Goal: Ask a question

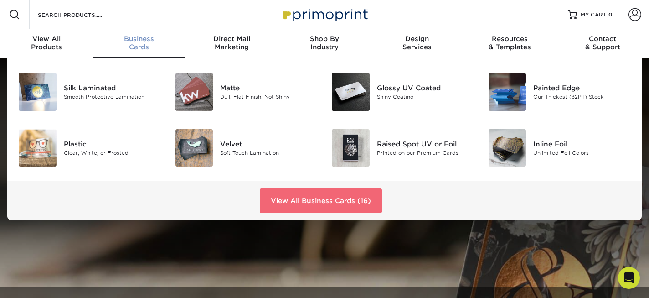
click at [303, 197] on link "View All Business Cards (16)" at bounding box center [321, 200] width 122 height 25
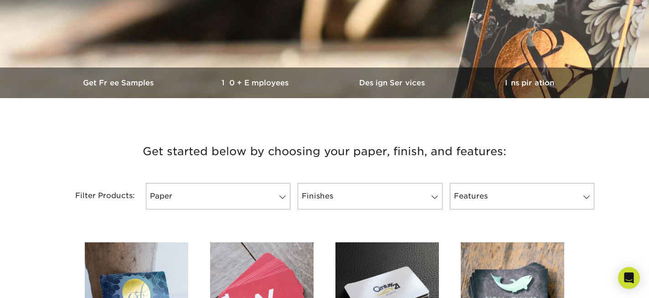
scroll to position [239, 0]
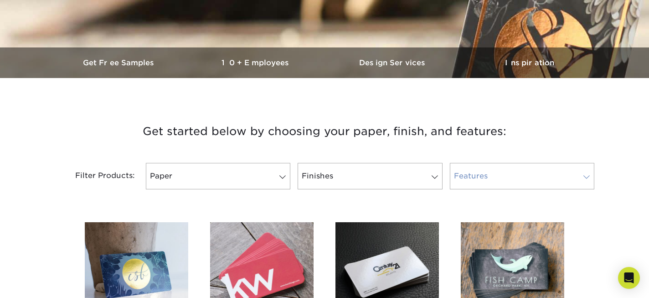
click at [483, 180] on link "Features" at bounding box center [522, 176] width 144 height 26
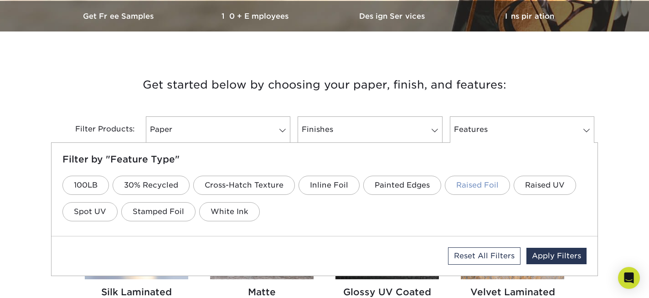
scroll to position [286, 0]
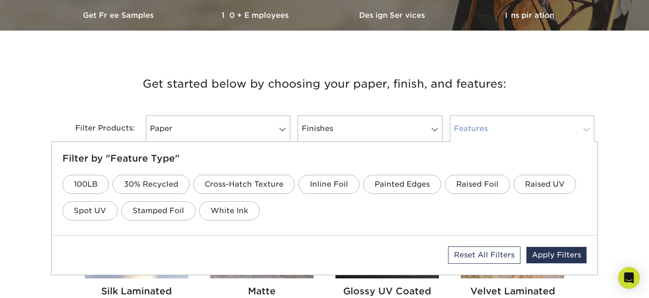
click at [575, 126] on link "Features" at bounding box center [522, 128] width 144 height 26
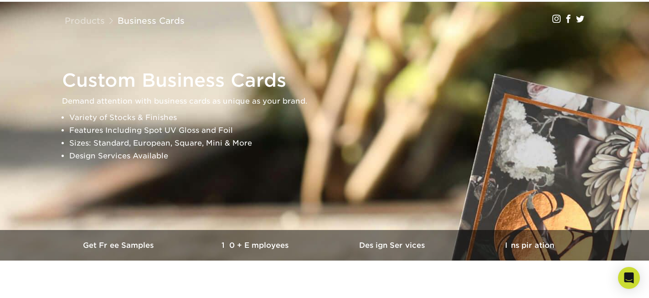
scroll to position [0, 0]
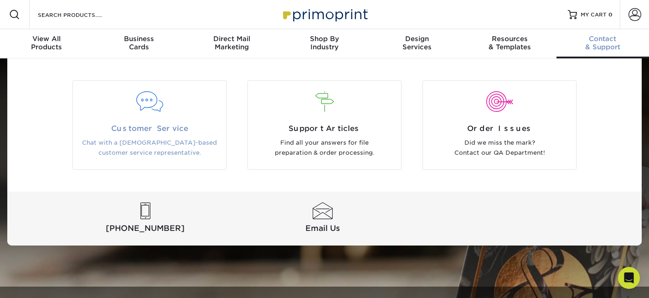
click at [174, 126] on span "Customer Service" at bounding box center [149, 128] width 139 height 11
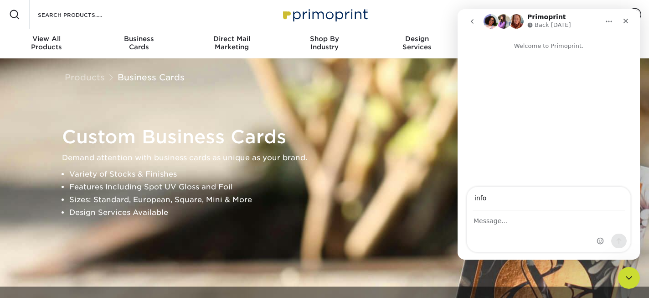
type input "info@evolvinglotuspmc.com"
click at [546, 231] on div "Intercom messenger" at bounding box center [548, 231] width 163 height 41
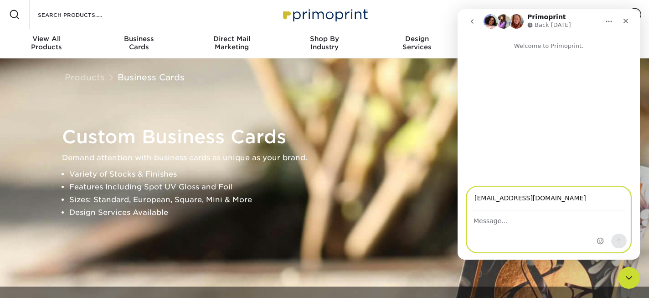
click at [507, 223] on textarea "Message…" at bounding box center [548, 218] width 163 height 15
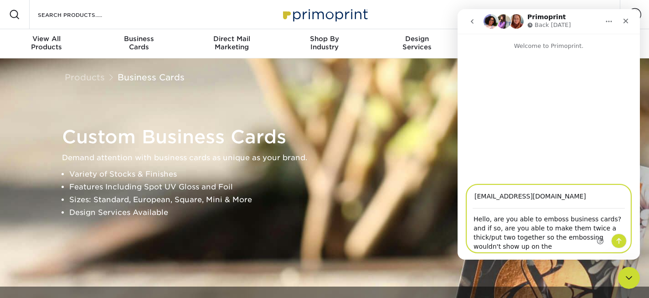
drag, startPoint x: 530, startPoint y: 249, endPoint x: 609, endPoint y: 229, distance: 80.9
click at [609, 229] on div "Hello, are you able to emboss business cards? and if so, are you able to make t…" at bounding box center [548, 230] width 163 height 43
type textarea "Hello, are you able to emboss business cards? and if so, are you able to make t…"
